Goal: Information Seeking & Learning: Learn about a topic

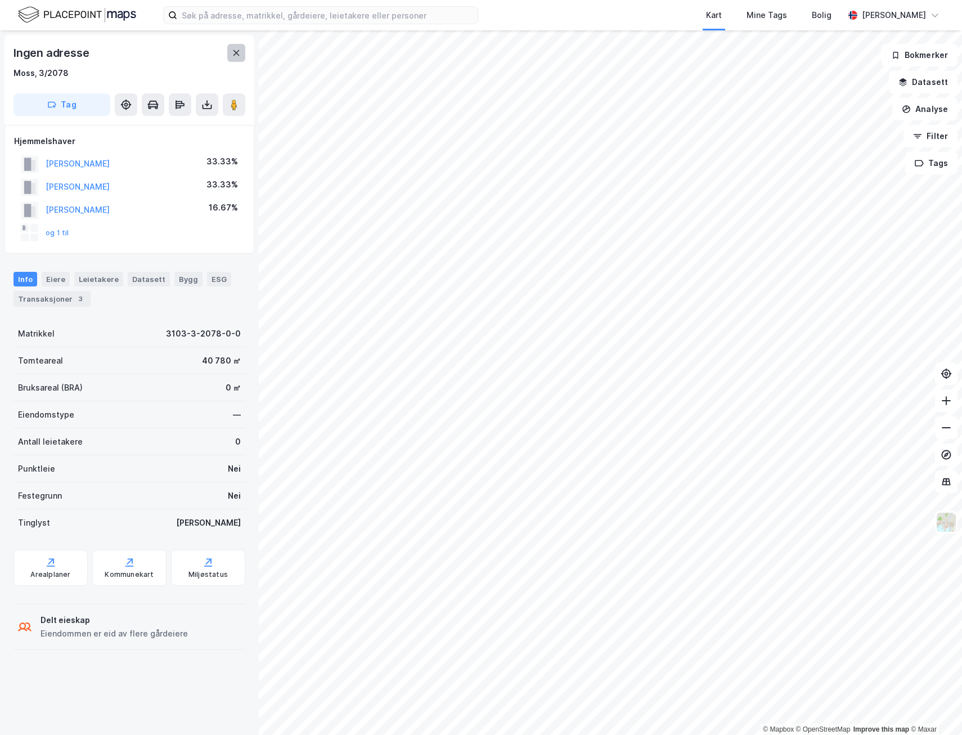
click at [243, 59] on button at bounding box center [236, 53] width 18 height 18
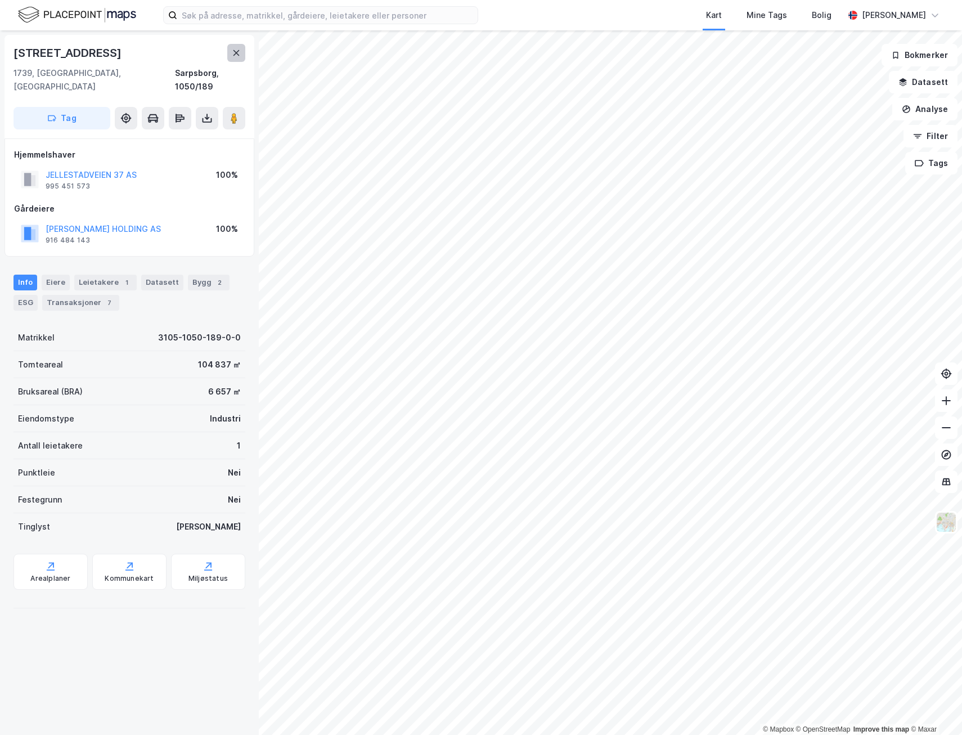
click at [233, 54] on icon at bounding box center [236, 52] width 9 height 9
